Goal: Communication & Community: Answer question/provide support

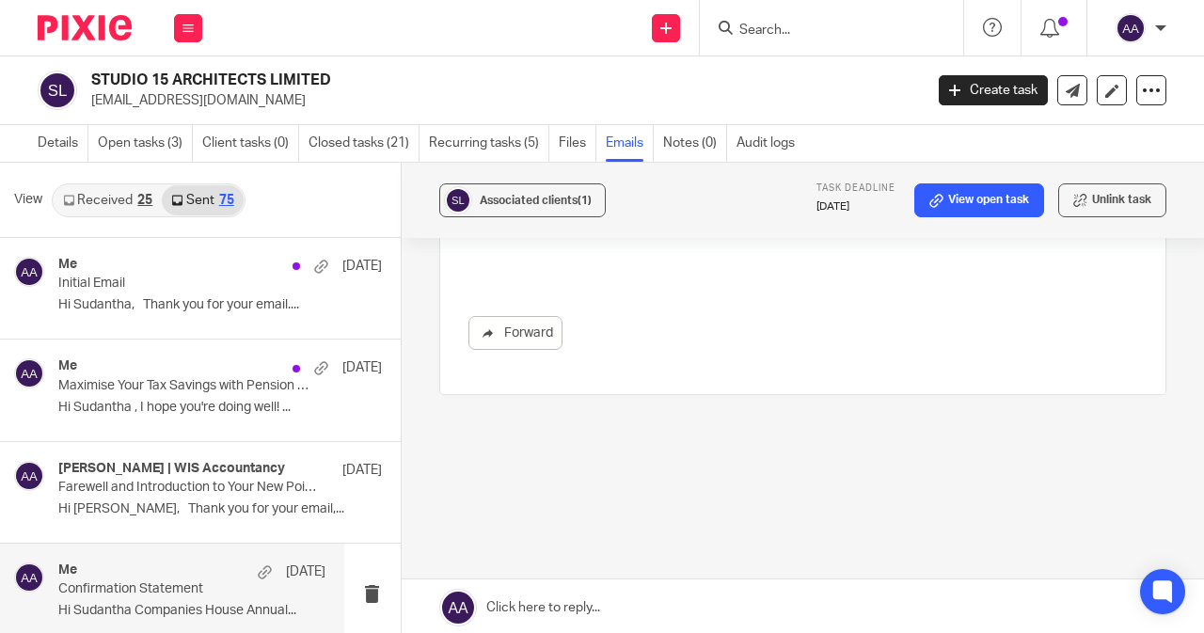
scroll to position [1028, 0]
click at [500, 612] on link at bounding box center [803, 607] width 802 height 56
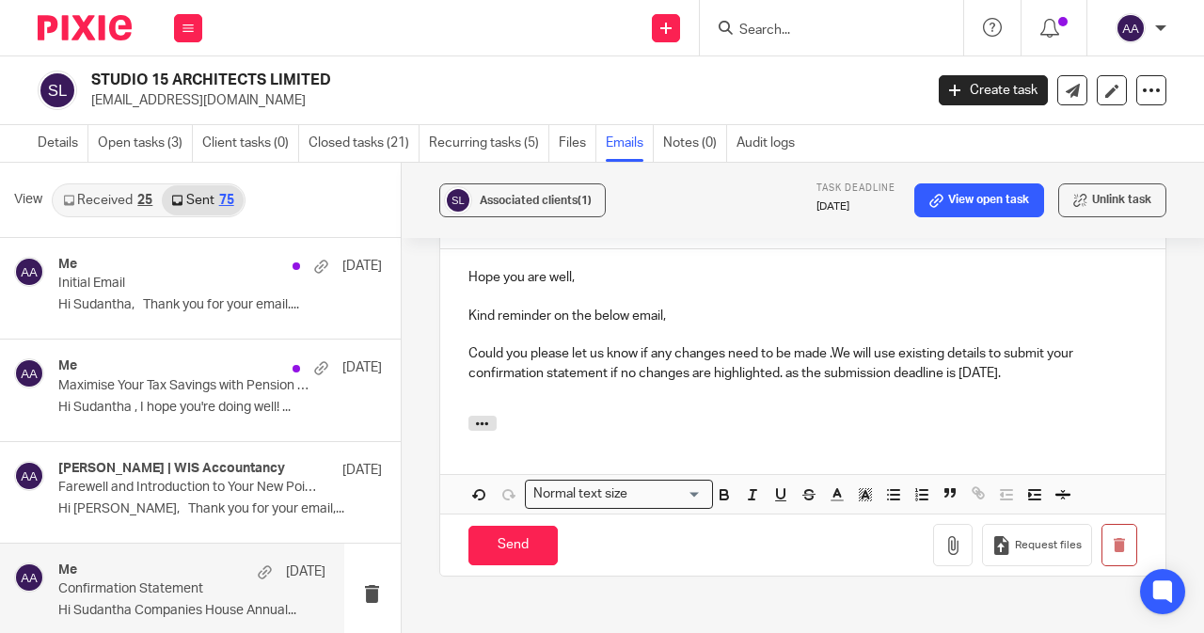
scroll to position [1339, 0]
click at [986, 377] on p "Could you please let us know if any changes need to be made .We will use existi…" at bounding box center [802, 363] width 669 height 39
click at [1035, 378] on p "Could you please let us know if any changes need to be made .We will use existi…" at bounding box center [802, 363] width 669 height 39
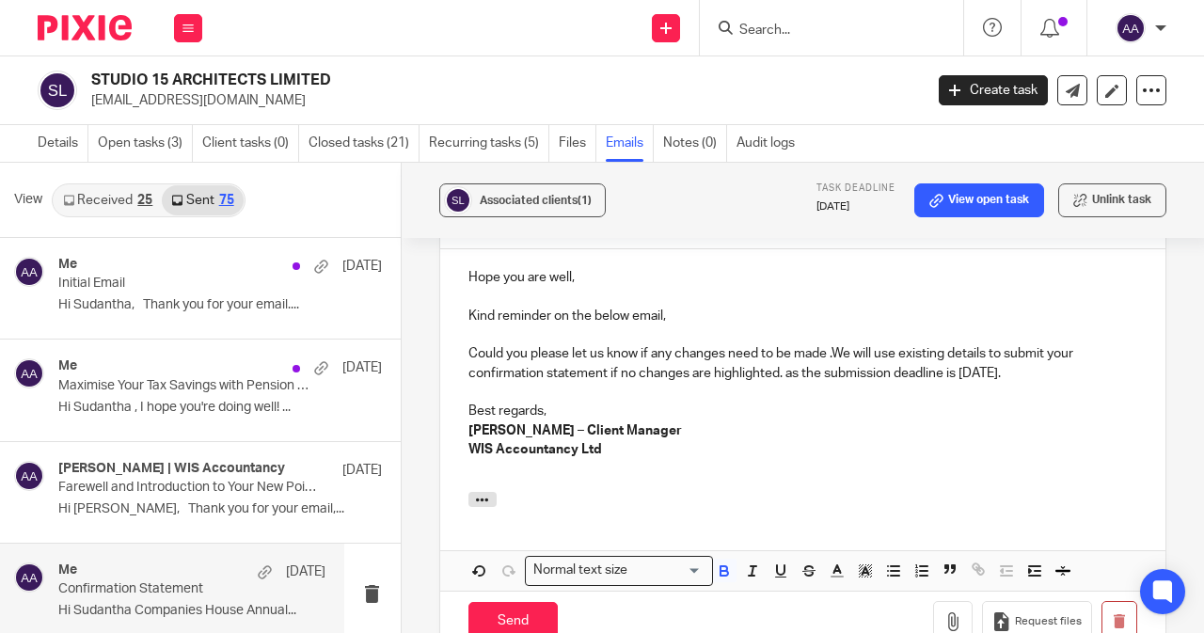
click at [459, 481] on div "Hope you are well, Kind reminder on the below email, Could you please let us kn…" at bounding box center [802, 370] width 725 height 243
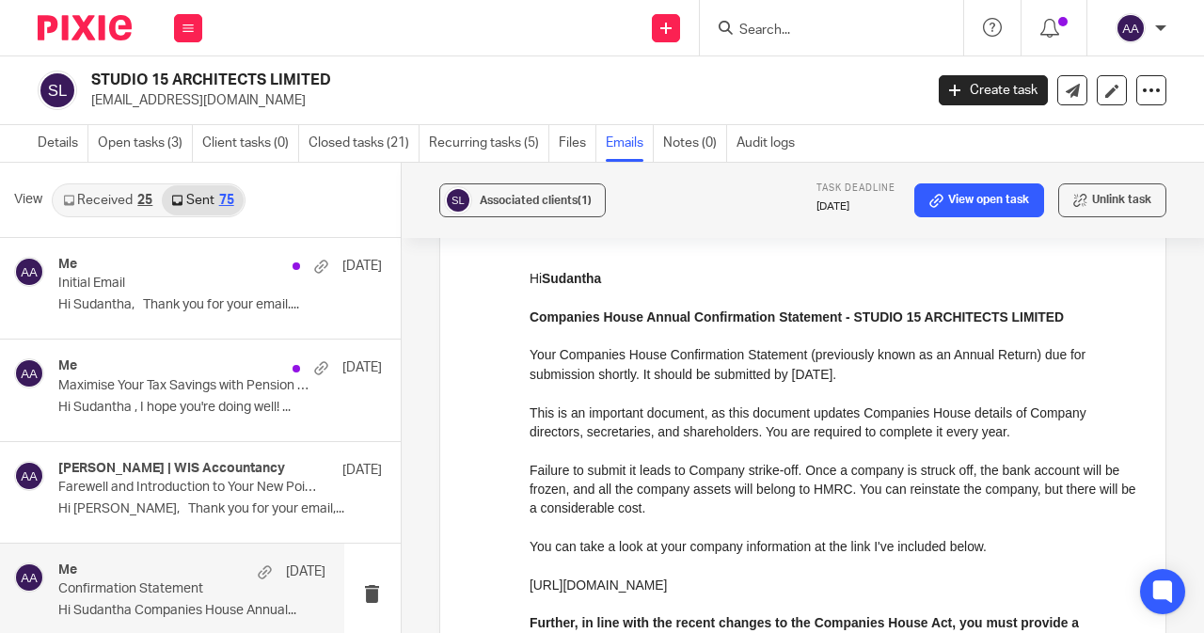
scroll to position [0, 0]
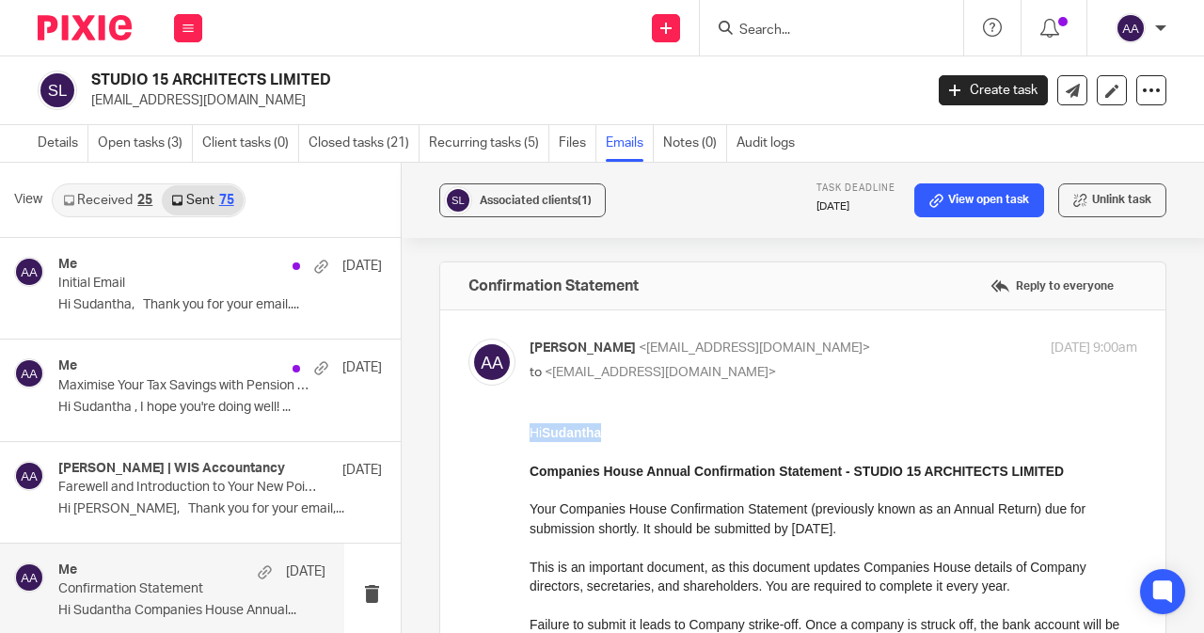
drag, startPoint x: 603, startPoint y: 433, endPoint x: 1049, endPoint y: 853, distance: 613.4
copy p "Hi Sudantha"
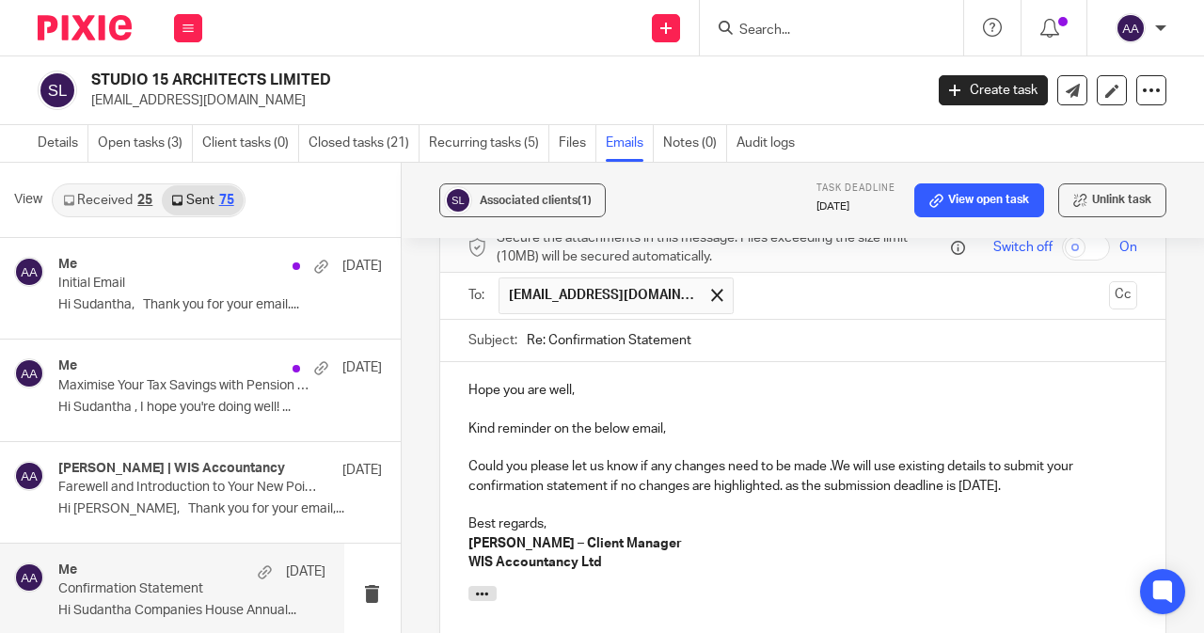
scroll to position [1207, 0]
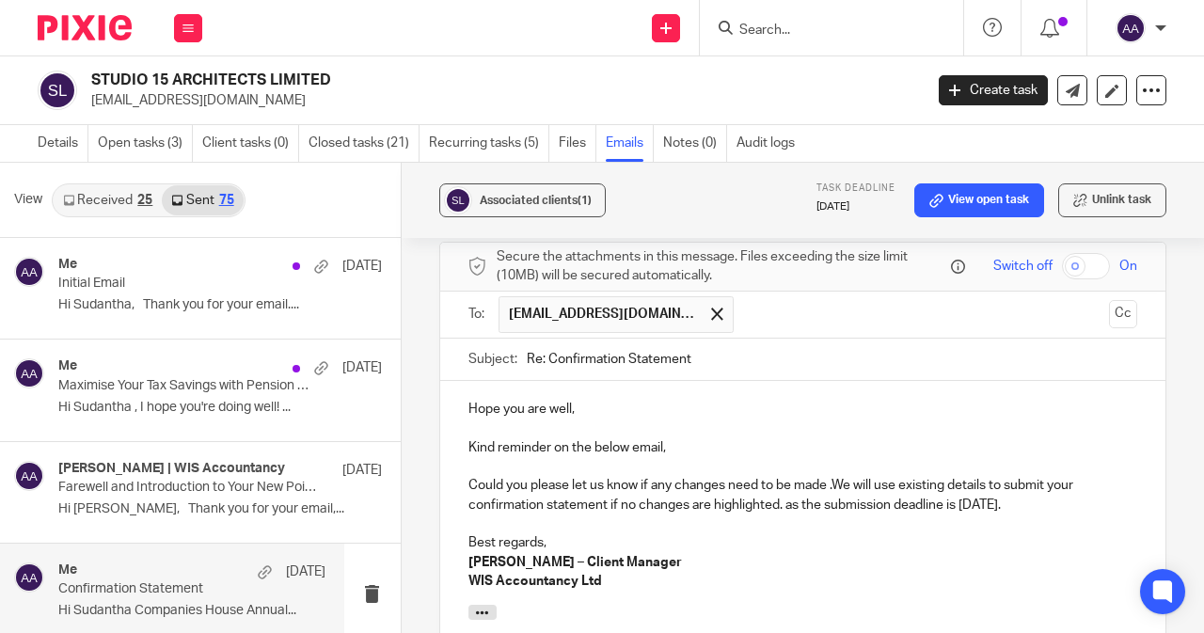
click at [462, 402] on div "Hope you are well, Kind reminder on the below email, Could you please let us kn…" at bounding box center [802, 493] width 725 height 224
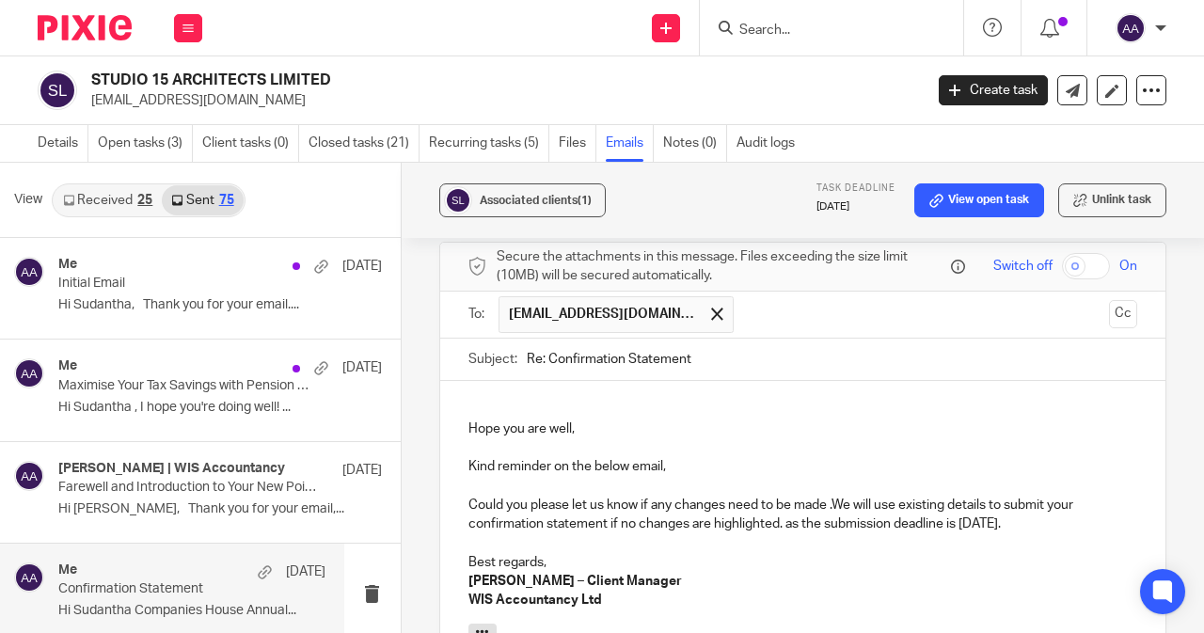
click at [459, 399] on div "Hope you are well, Kind reminder on the below email, Could you please let us kn…" at bounding box center [802, 502] width 725 height 243
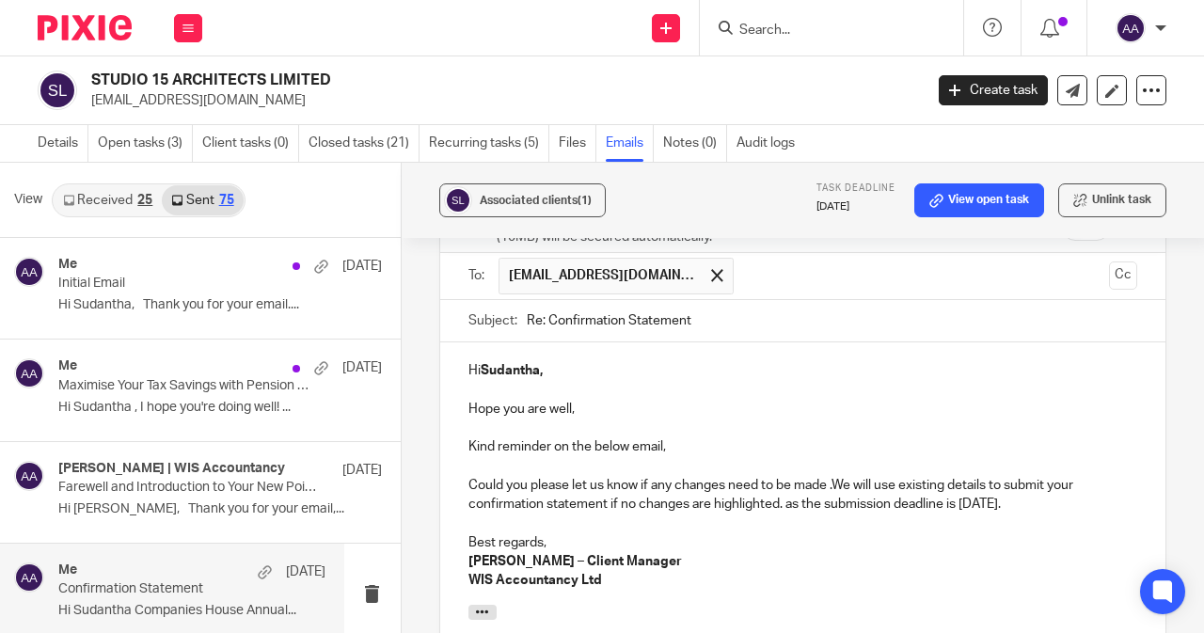
scroll to position [1622, 0]
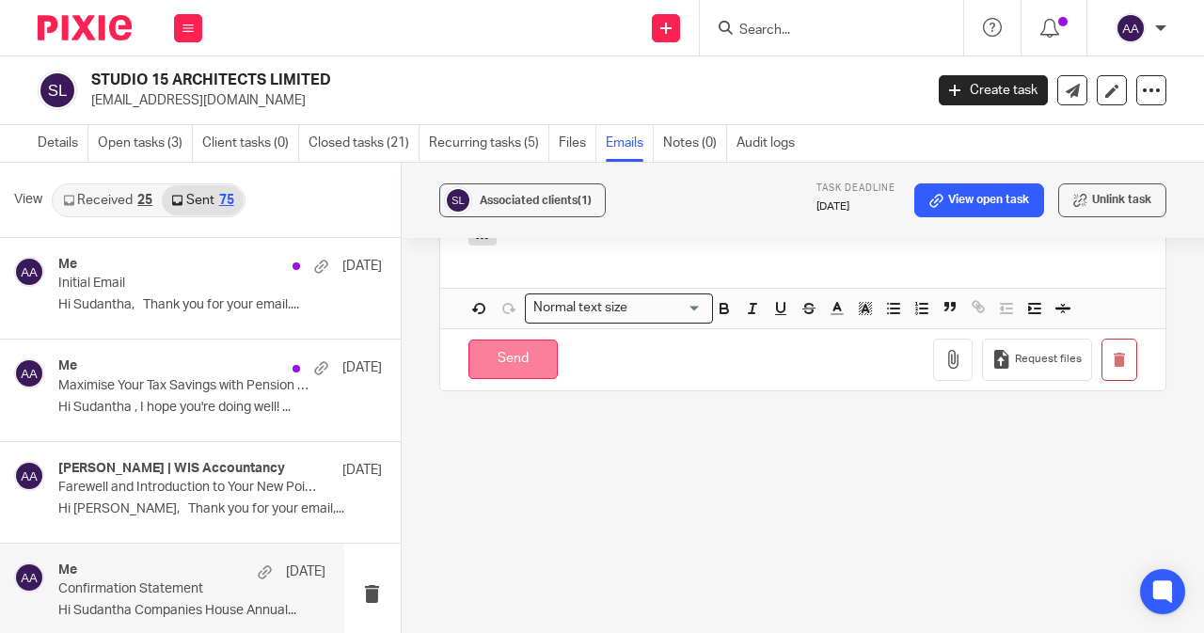
click at [511, 370] on input "Send" at bounding box center [512, 359] width 89 height 40
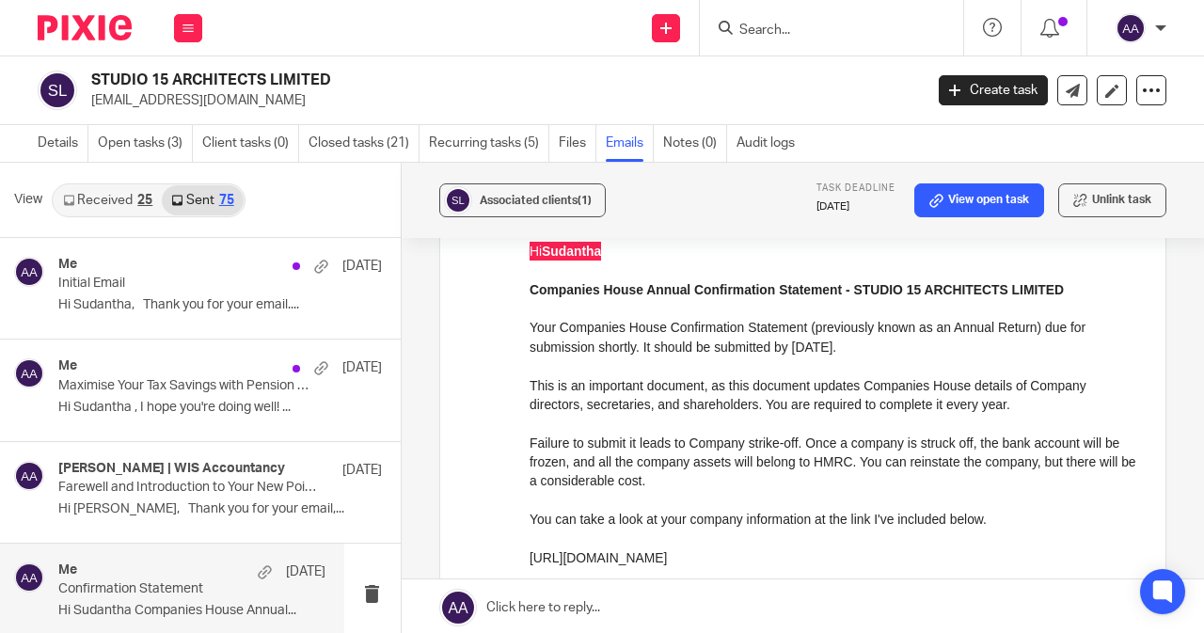
scroll to position [0, 0]
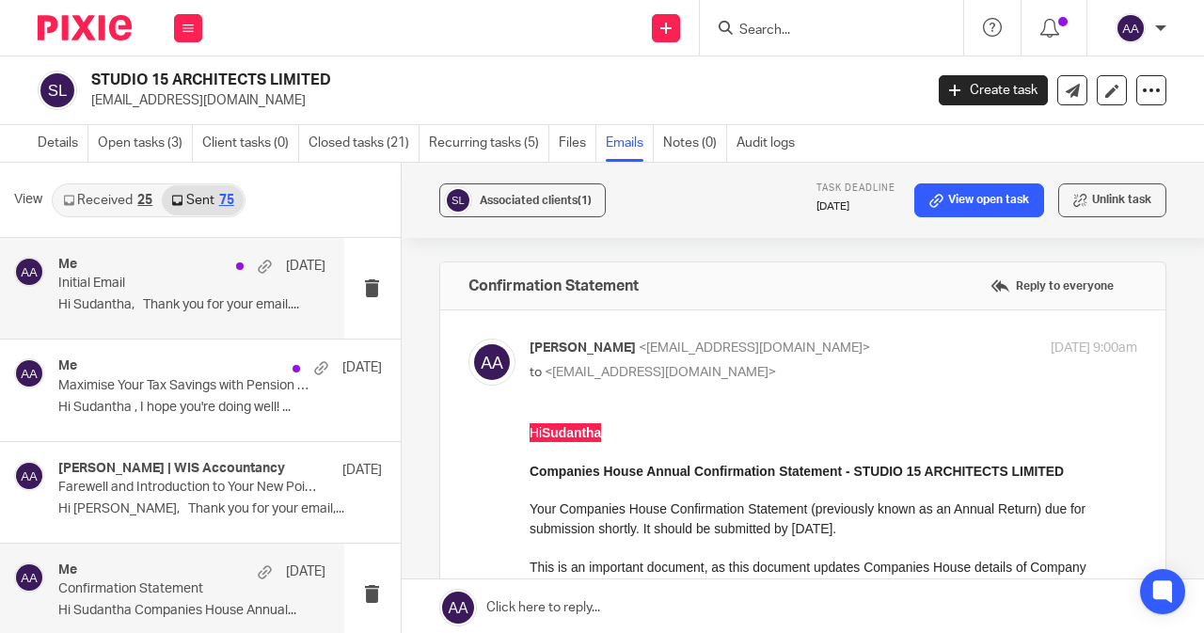
click at [161, 285] on p "Initial Email" at bounding box center [164, 284] width 213 height 16
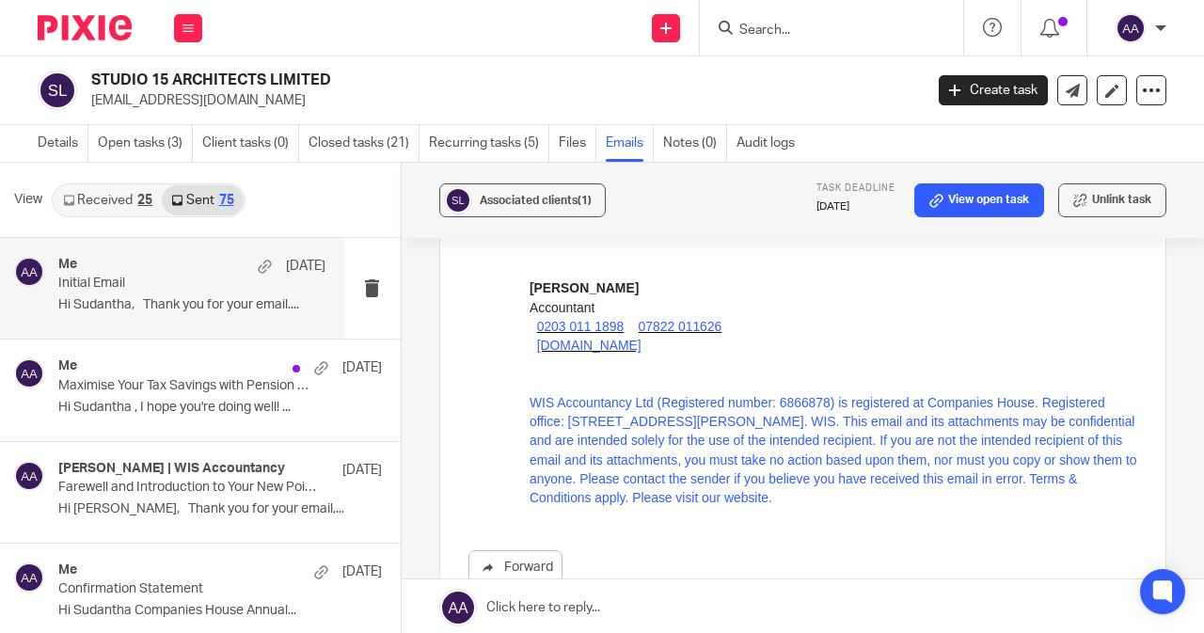
scroll to position [2490, 0]
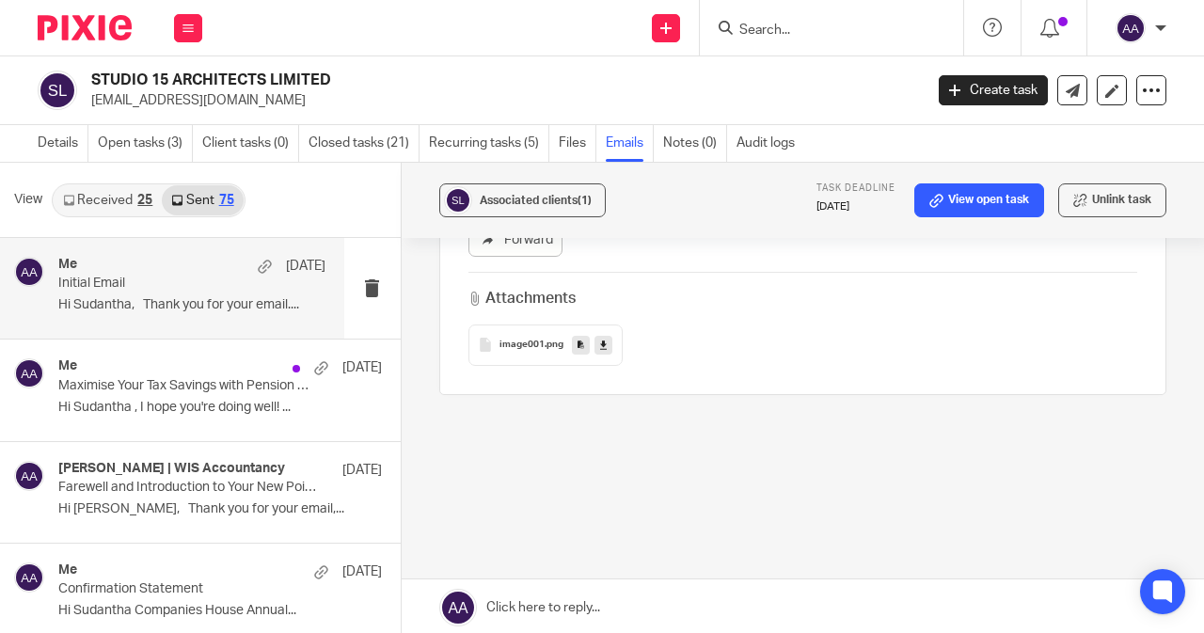
click at [211, 203] on link "Sent 75" at bounding box center [202, 200] width 81 height 30
click at [157, 277] on p "Initial Email" at bounding box center [164, 284] width 213 height 16
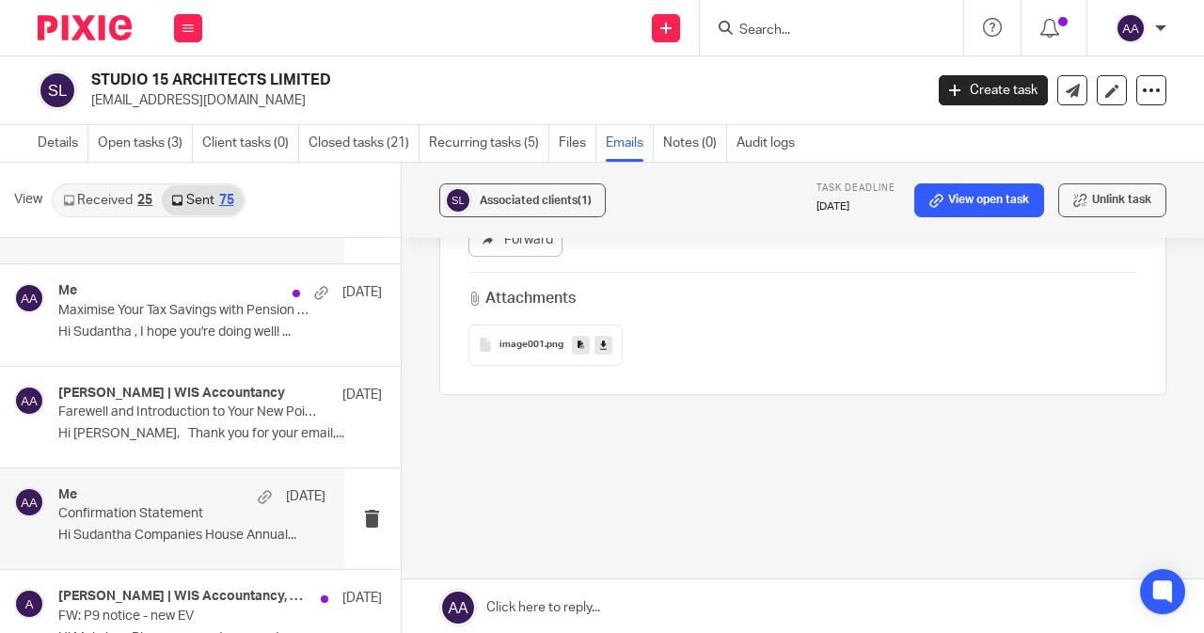
scroll to position [94, 0]
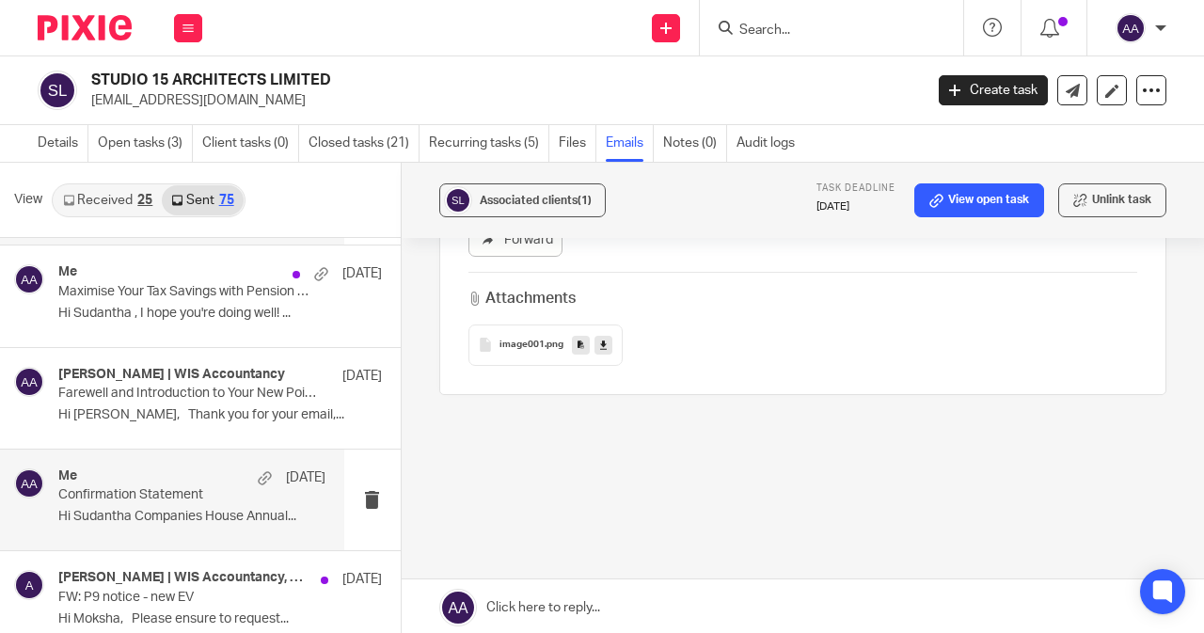
click at [171, 509] on p "Hi Sudantha Companies House Annual..." at bounding box center [191, 517] width 267 height 16
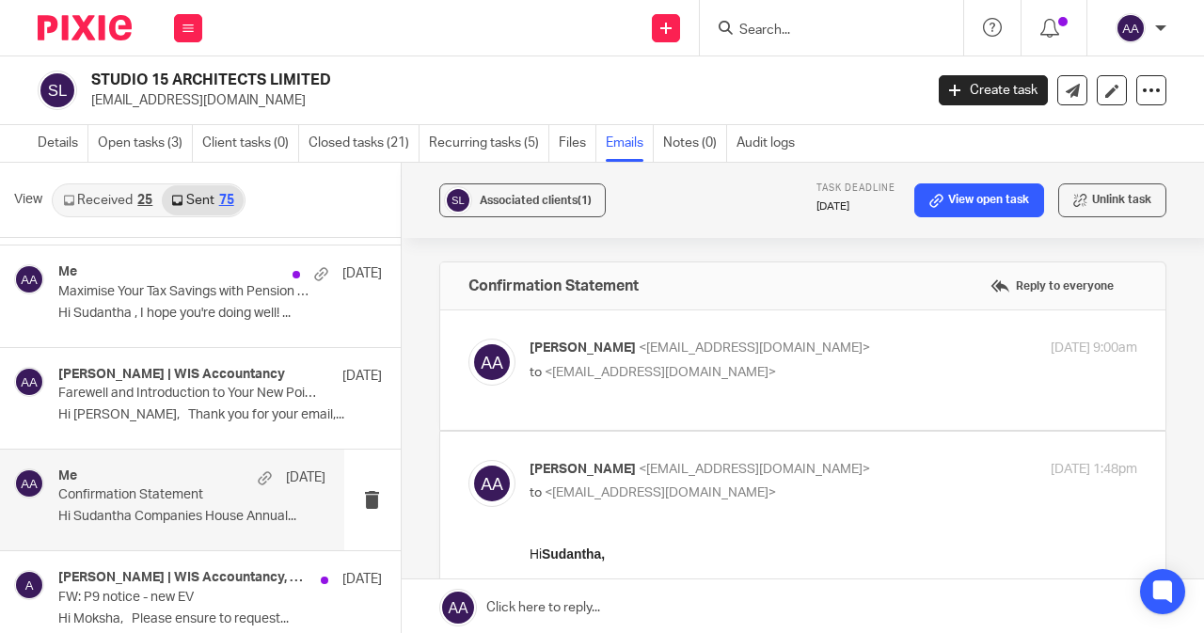
scroll to position [0, 0]
click at [639, 341] on span "<[EMAIL_ADDRESS][DOMAIN_NAME]>" at bounding box center [754, 347] width 231 height 13
checkbox input "true"
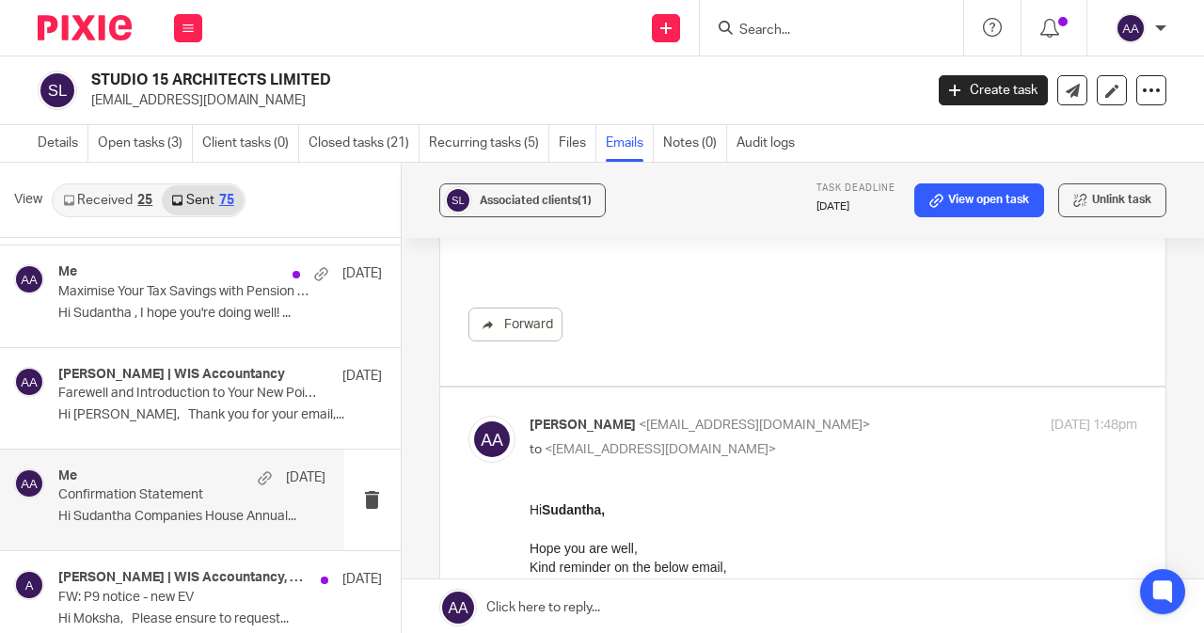
scroll to position [1317, 0]
